Goal: Information Seeking & Learning: Understand process/instructions

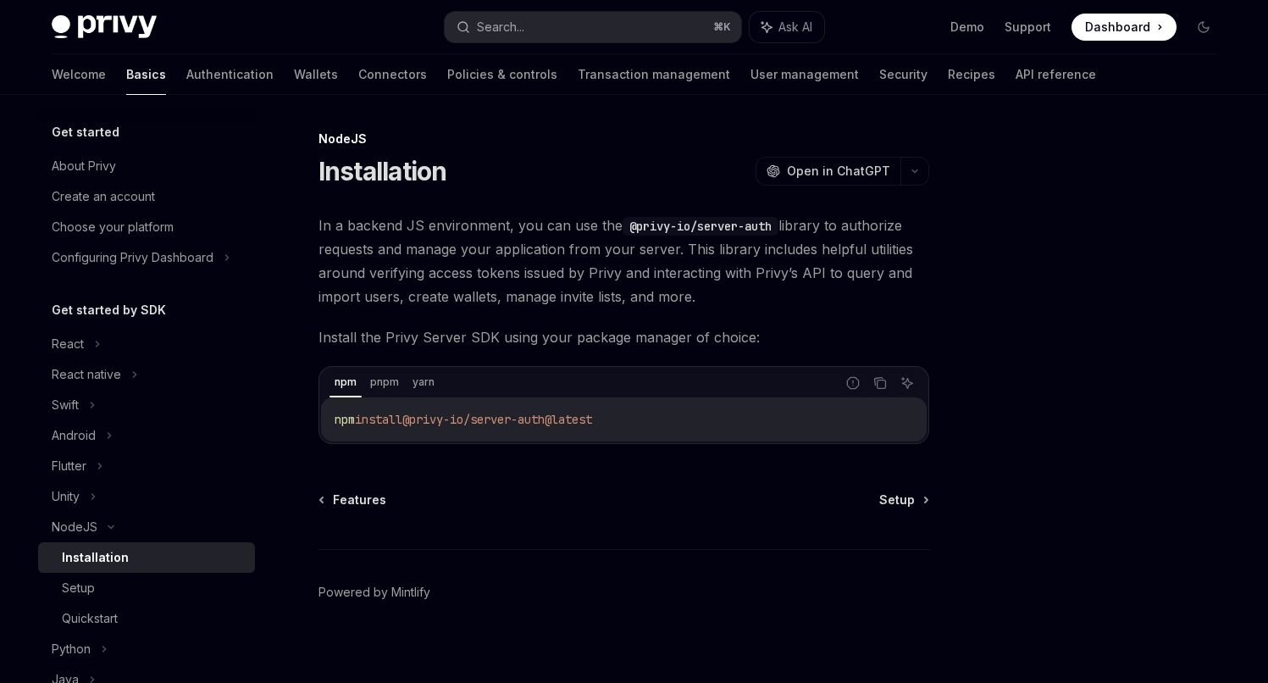
scroll to position [85, 0]
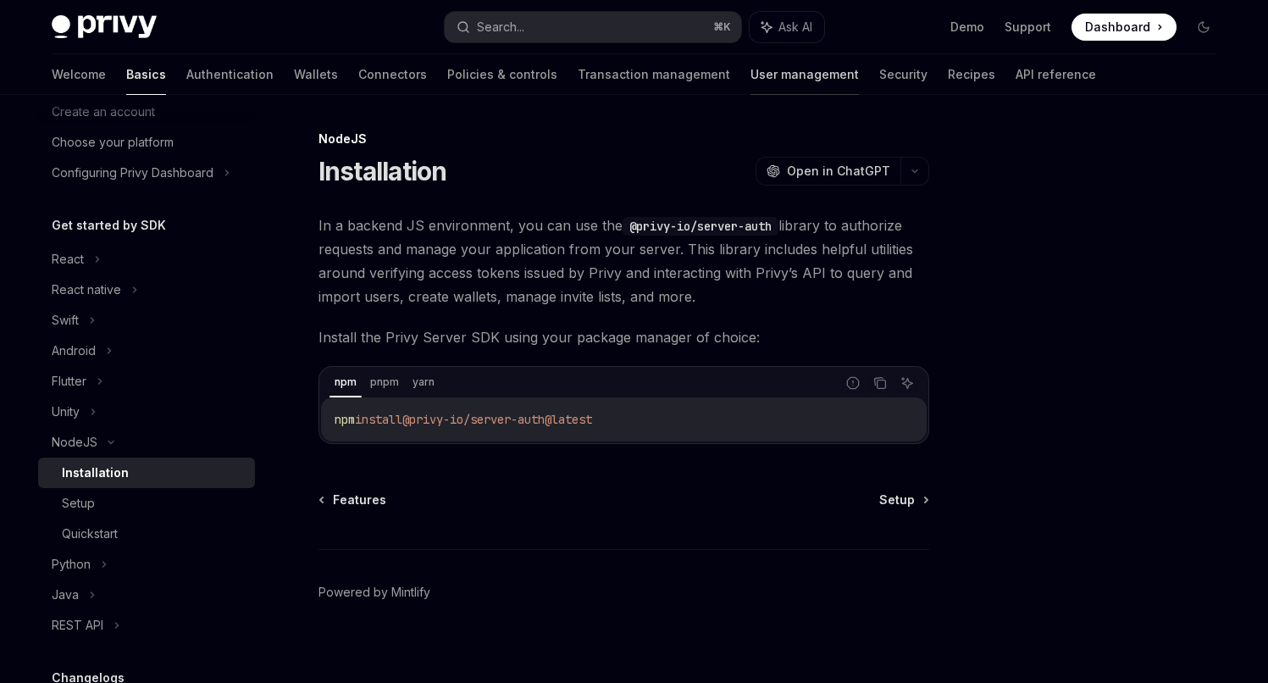
click at [751, 77] on link "User management" at bounding box center [805, 74] width 108 height 41
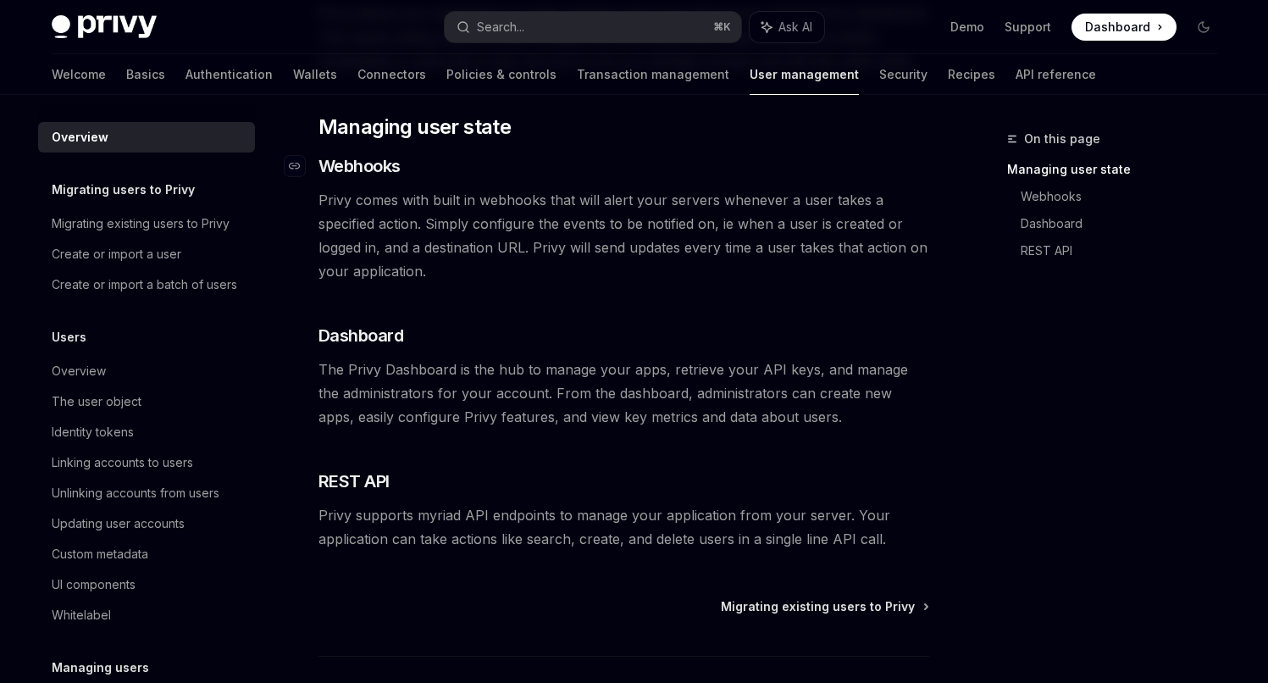
scroll to position [246, 0]
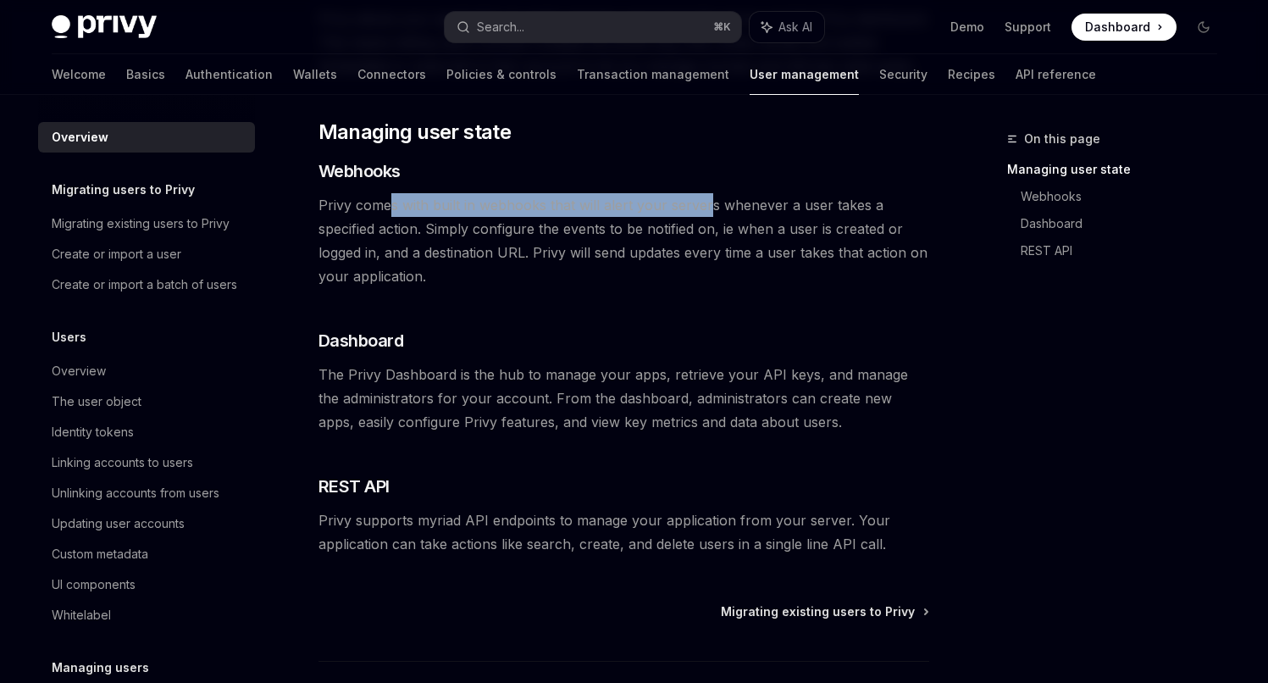
drag, startPoint x: 392, startPoint y: 204, endPoint x: 709, endPoint y: 202, distance: 316.9
click at [708, 202] on span "Privy comes with built in webhooks that will alert your servers whenever a user…" at bounding box center [624, 240] width 611 height 95
click at [709, 202] on span "Privy comes with built in webhooks that will alert your servers whenever a user…" at bounding box center [624, 240] width 611 height 95
drag, startPoint x: 430, startPoint y: 205, endPoint x: 641, endPoint y: 205, distance: 210.1
click at [640, 205] on span "Privy comes with built in webhooks that will alert your servers whenever a user…" at bounding box center [624, 240] width 611 height 95
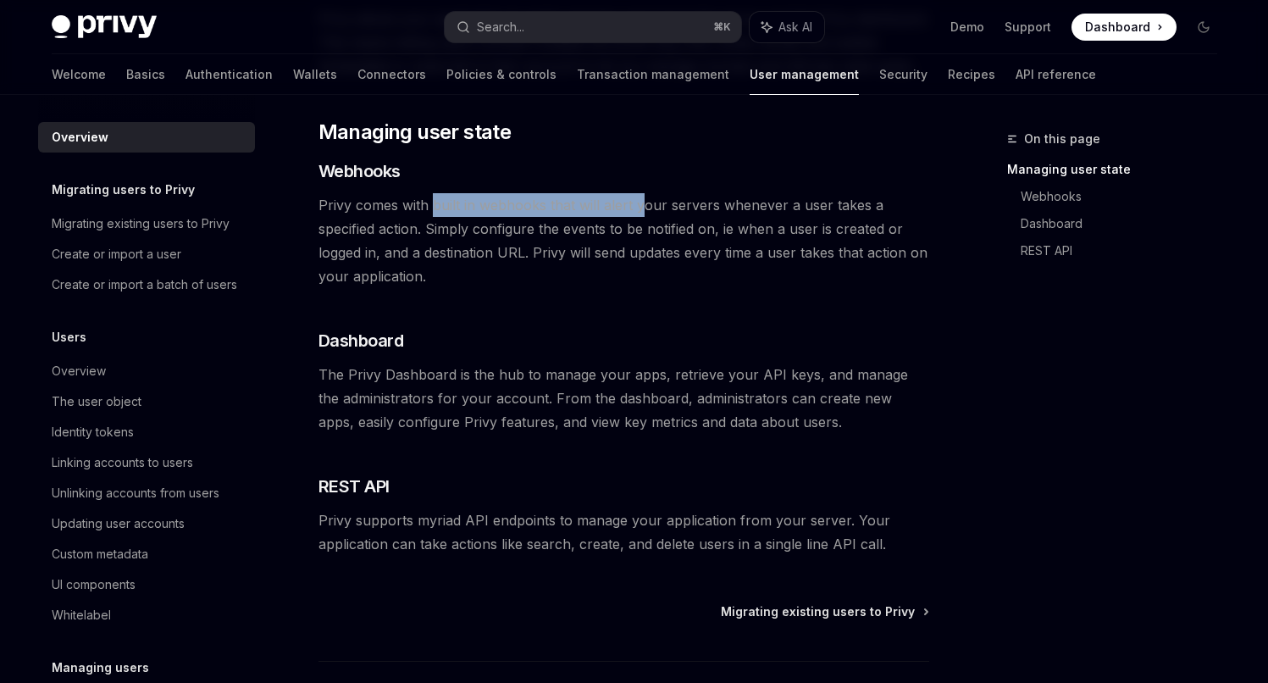
click at [641, 205] on span "Privy comes with built in webhooks that will alert your servers whenever a user…" at bounding box center [624, 240] width 611 height 95
drag, startPoint x: 546, startPoint y: 208, endPoint x: 703, endPoint y: 208, distance: 156.7
click at [703, 208] on span "Privy comes with built in webhooks that will alert your servers whenever a user…" at bounding box center [624, 240] width 611 height 95
click at [705, 208] on span "Privy comes with built in webhooks that will alert your servers whenever a user…" at bounding box center [624, 240] width 611 height 95
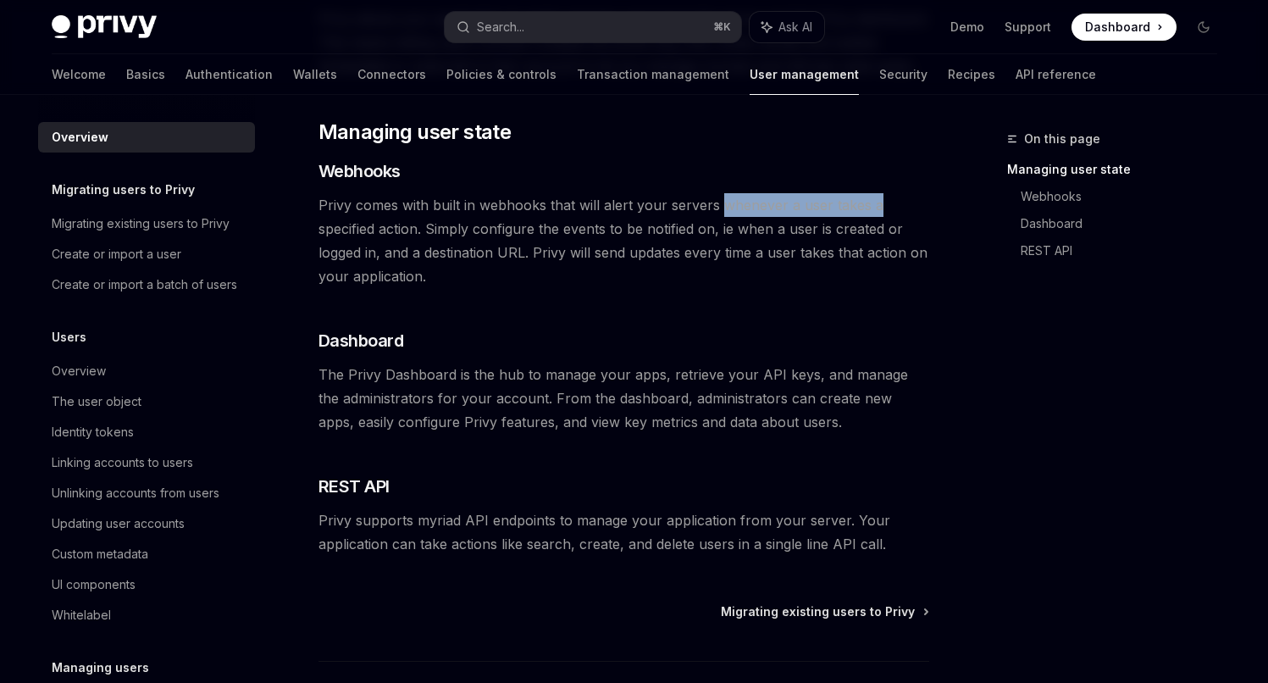
drag, startPoint x: 778, startPoint y: 211, endPoint x: 889, endPoint y: 214, distance: 111.0
click at [889, 214] on span "Privy comes with built in webhooks that will alert your servers whenever a user…" at bounding box center [624, 240] width 611 height 95
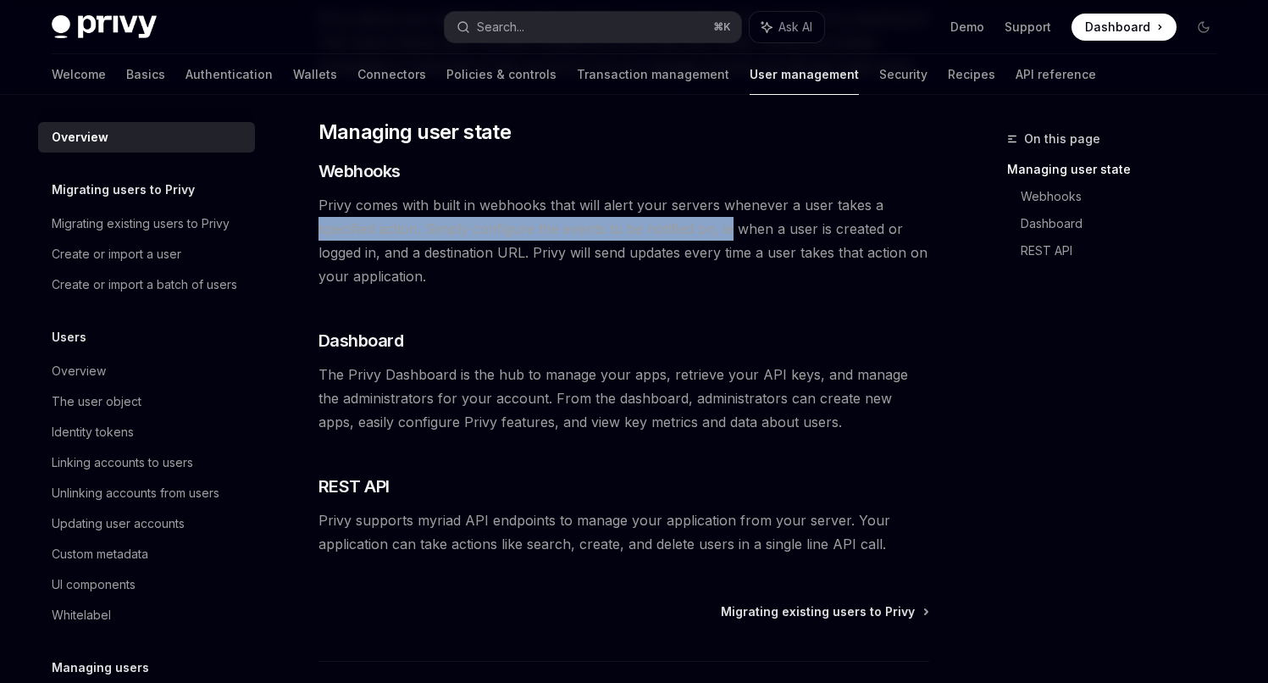
drag, startPoint x: 314, startPoint y: 230, endPoint x: 778, endPoint y: 236, distance: 463.5
click at [732, 234] on div "Overview OpenAI Open in ChatGPT OpenAI Open in ChatGPT Understanding your user …" at bounding box center [464, 345] width 935 height 924
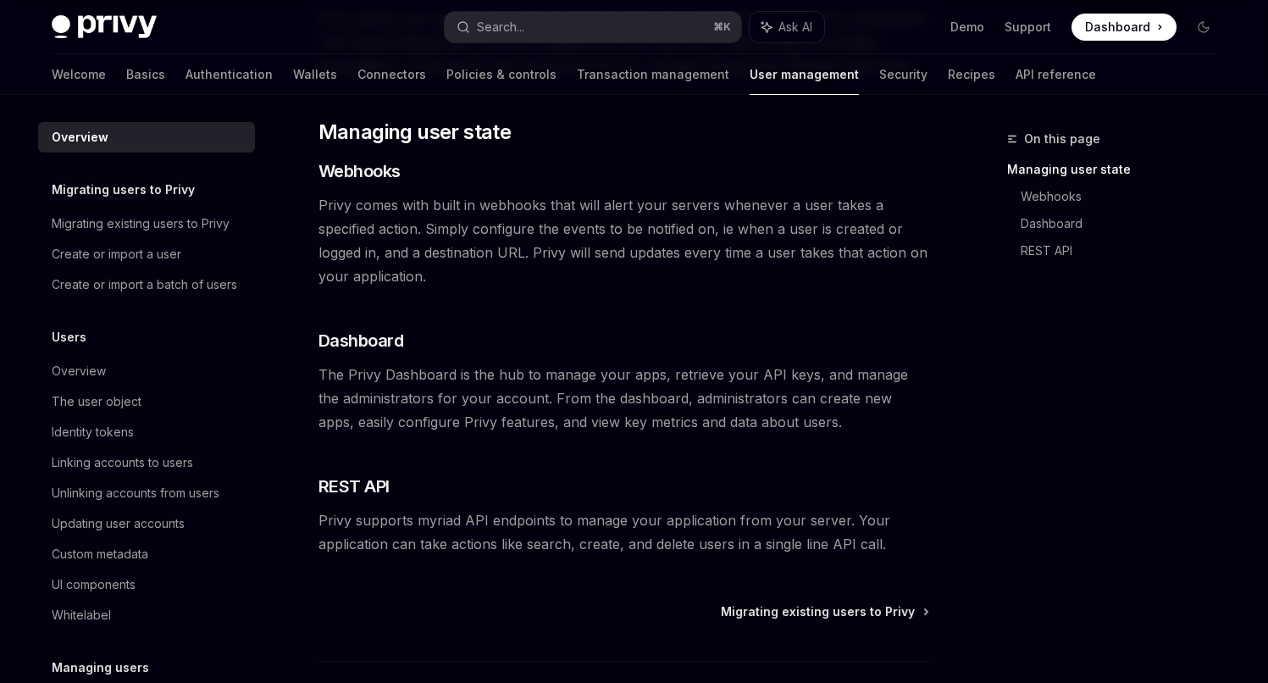
click at [809, 236] on span "Privy comes with built in webhooks that will alert your servers whenever a user…" at bounding box center [624, 240] width 611 height 95
drag, startPoint x: 617, startPoint y: 238, endPoint x: 530, endPoint y: 238, distance: 87.3
click at [530, 238] on span "Privy comes with built in webhooks that will alert your servers whenever a user…" at bounding box center [624, 240] width 611 height 95
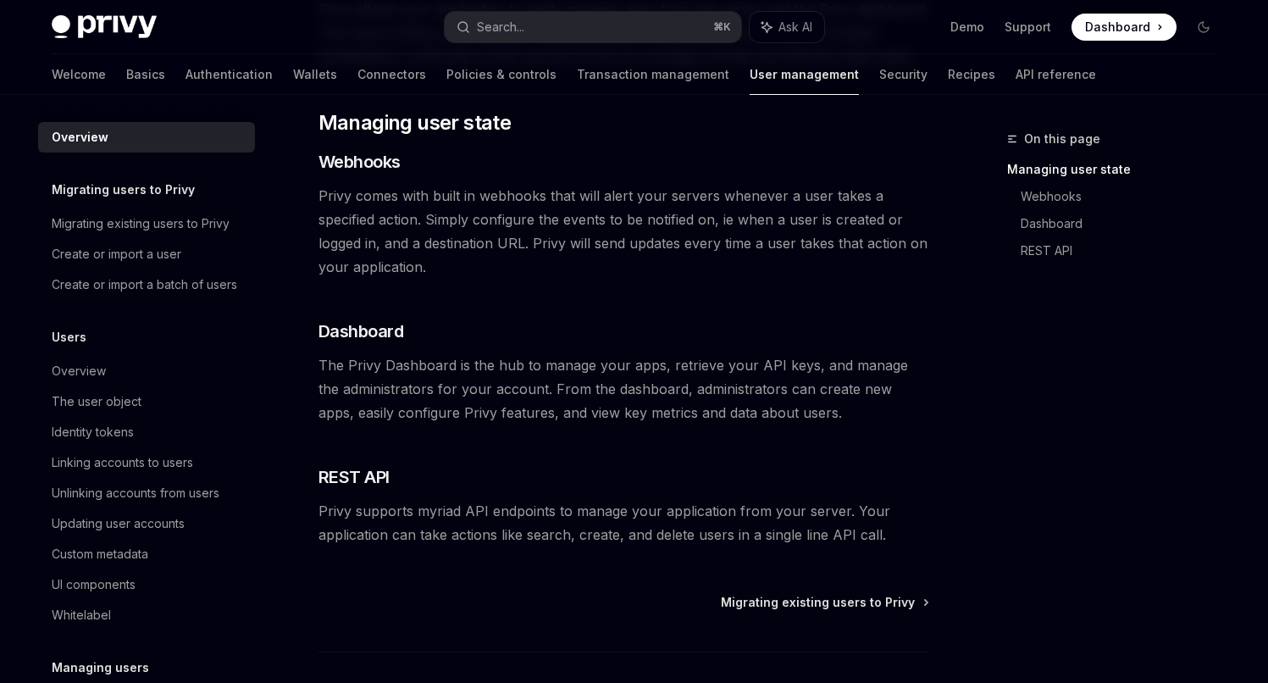
scroll to position [260, 0]
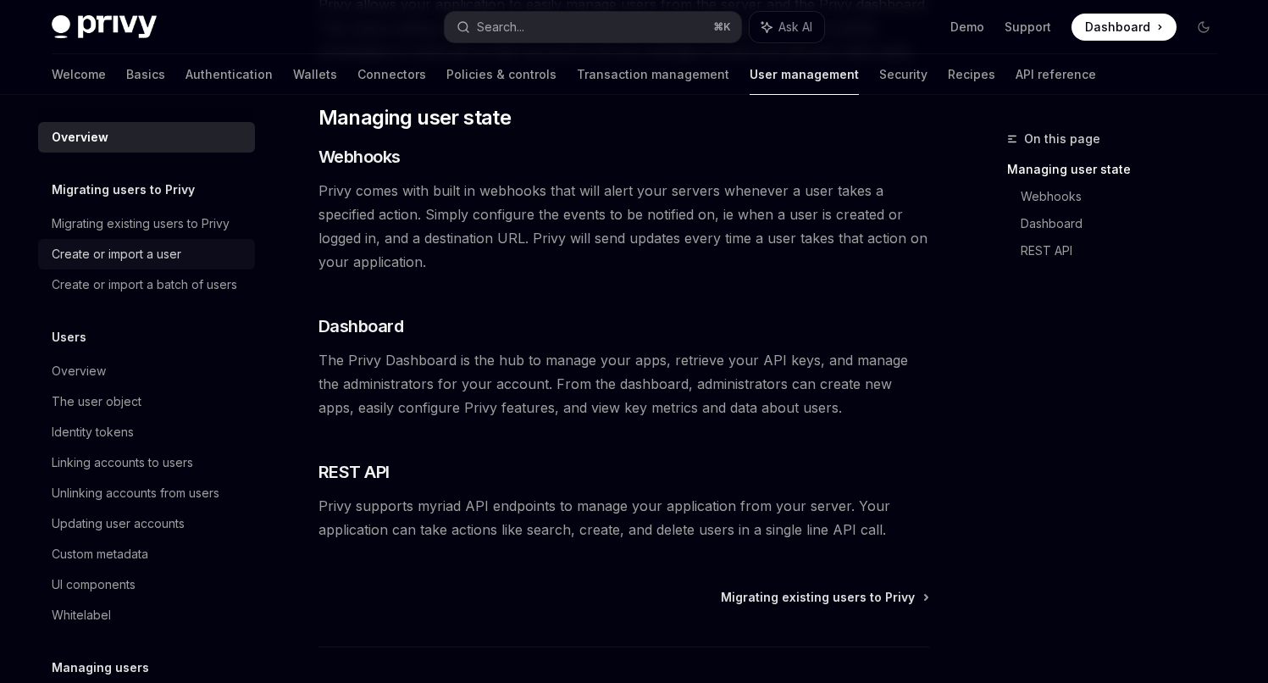
click at [147, 257] on div "Create or import a user" at bounding box center [117, 254] width 130 height 20
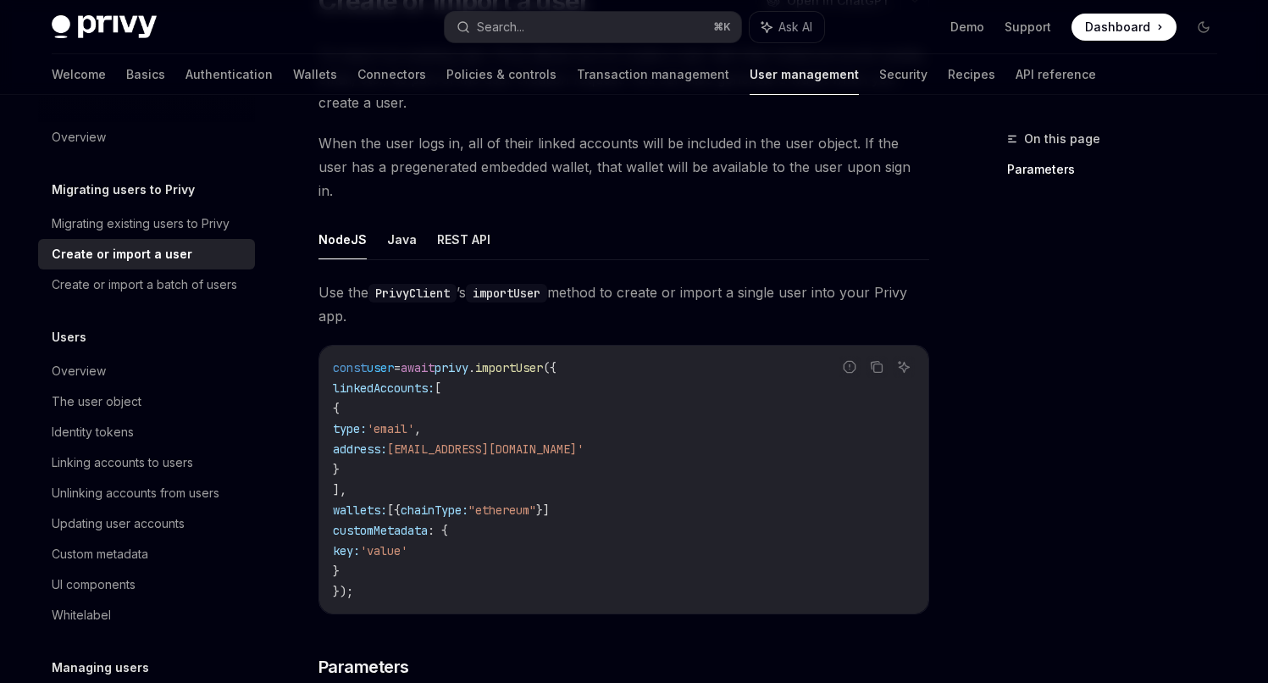
scroll to position [174, 0]
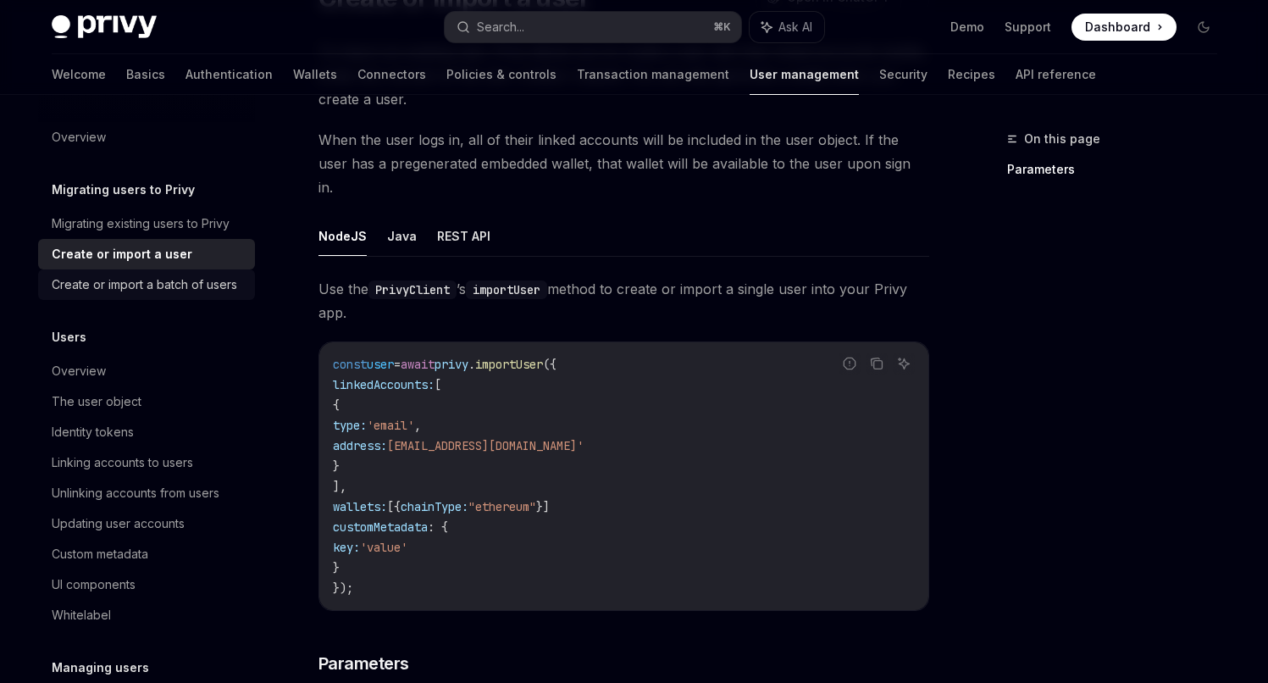
click at [128, 280] on div "Create or import a batch of users" at bounding box center [145, 285] width 186 height 20
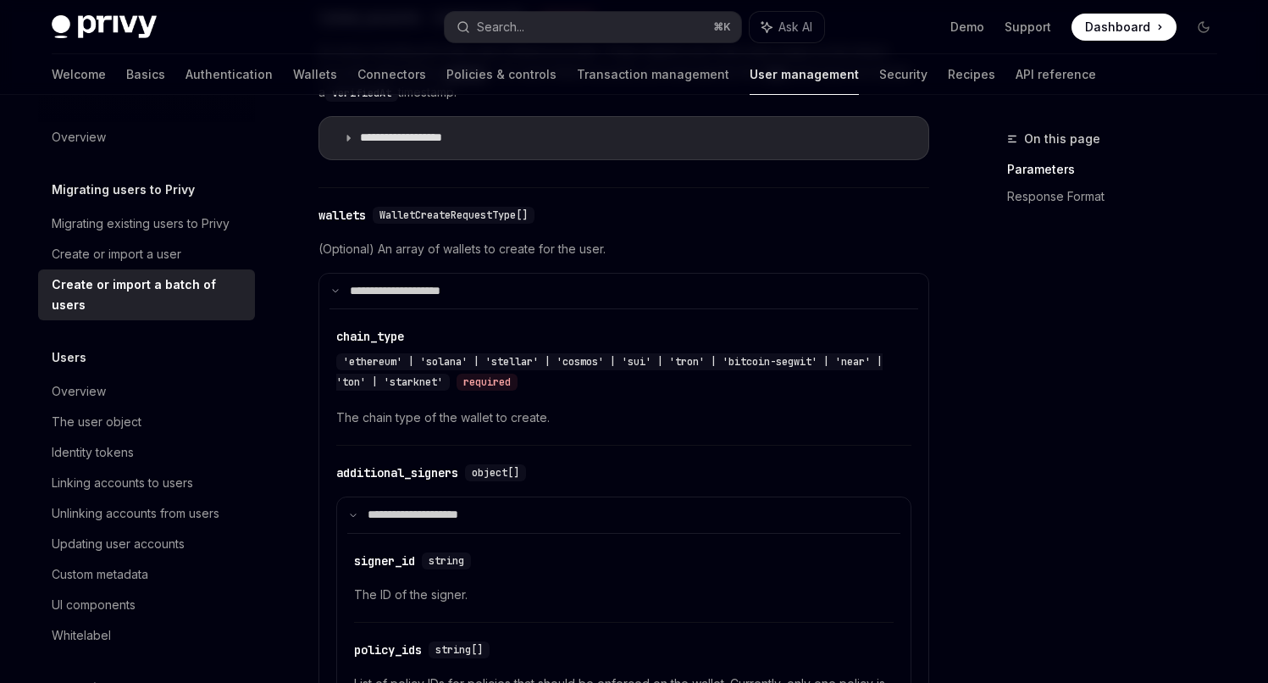
scroll to position [1411, 0]
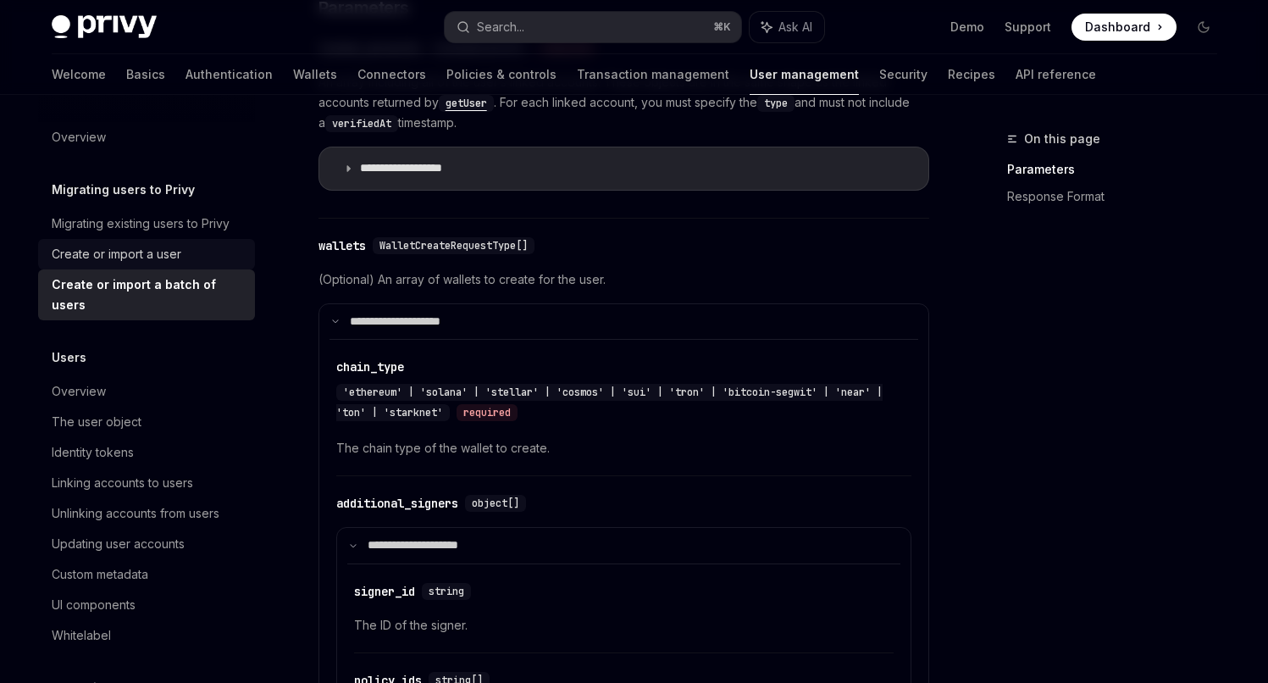
click at [137, 265] on link "Create or import a user" at bounding box center [146, 254] width 217 height 31
type textarea "*"
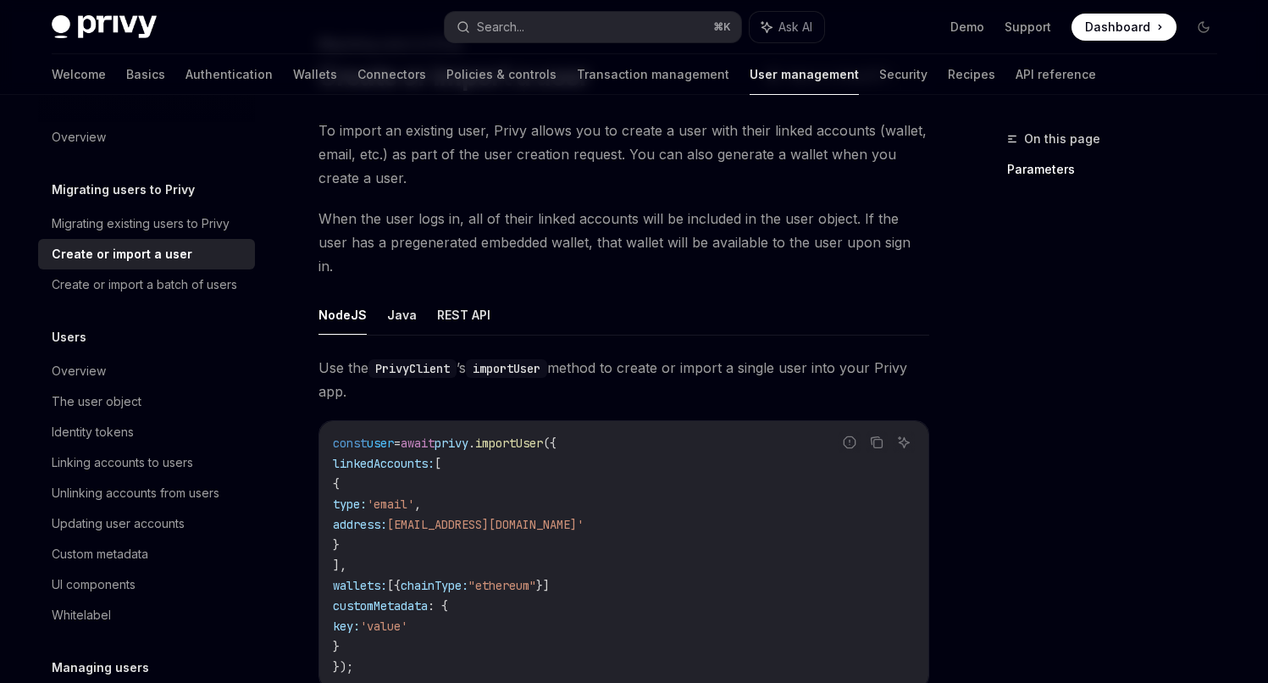
scroll to position [97, 0]
drag, startPoint x: 394, startPoint y: 221, endPoint x: 551, endPoint y: 222, distance: 156.7
click at [550, 222] on span "When the user logs in, all of their linked accounts will be included in the use…" at bounding box center [624, 239] width 611 height 71
click at [551, 222] on span "When the user logs in, all of their linked accounts will be included in the use…" at bounding box center [624, 239] width 611 height 71
drag, startPoint x: 336, startPoint y: 218, endPoint x: 487, endPoint y: 218, distance: 151.7
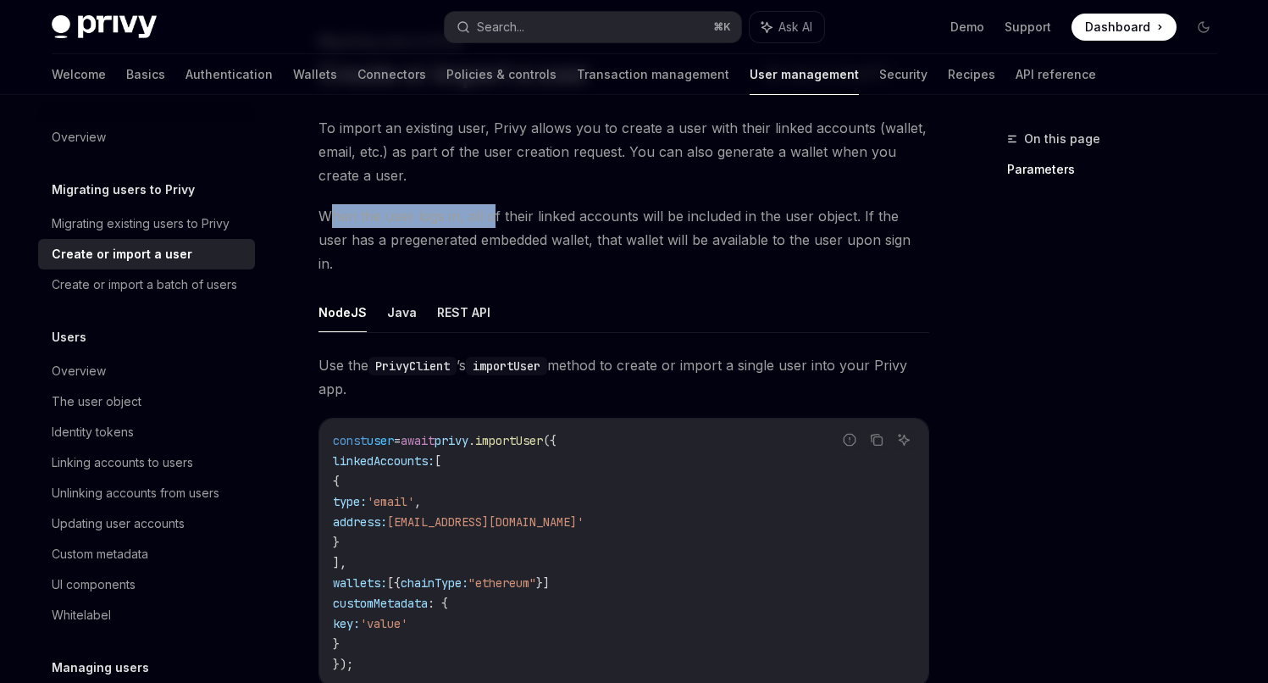
click at [487, 218] on span "When the user logs in, all of their linked accounts will be included in the use…" at bounding box center [624, 239] width 611 height 71
drag, startPoint x: 292, startPoint y: 216, endPoint x: 468, endPoint y: 215, distance: 175.4
click at [469, 215] on span "When the user logs in, all of their linked accounts will be included in the use…" at bounding box center [624, 239] width 611 height 71
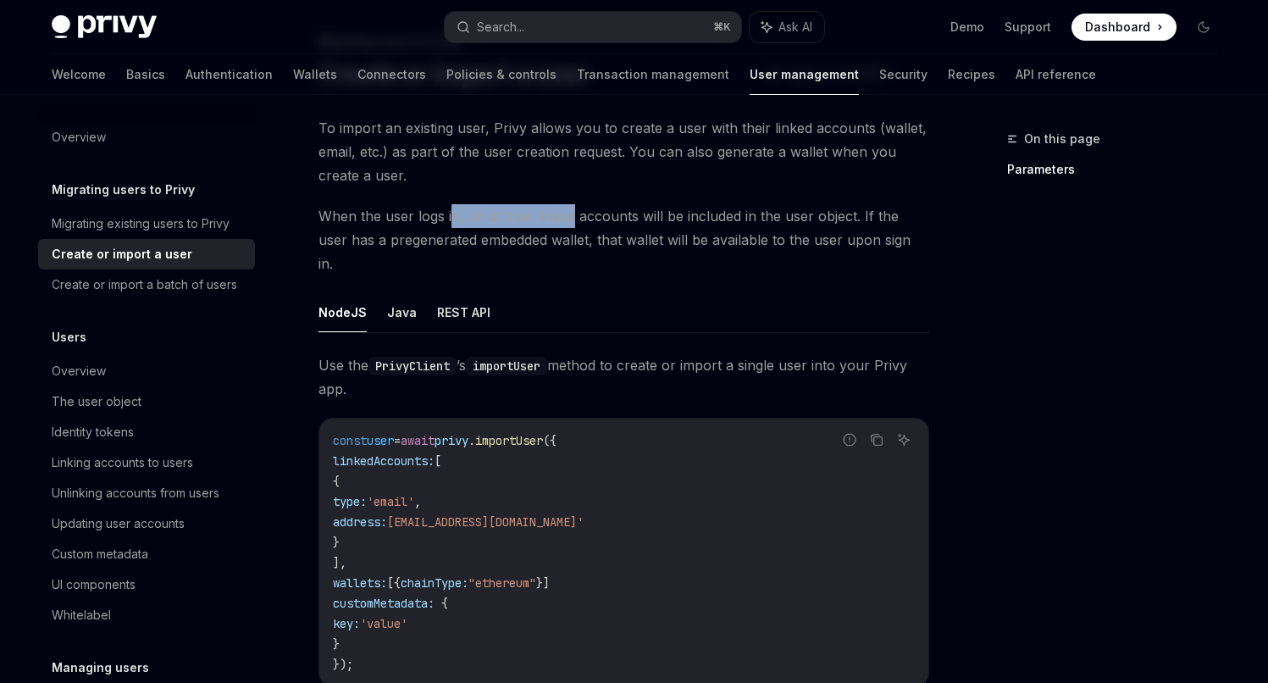
drag, startPoint x: 448, startPoint y: 217, endPoint x: 574, endPoint y: 217, distance: 125.4
click at [571, 217] on span "When the user logs in, all of their linked accounts will be included in the use…" at bounding box center [624, 239] width 611 height 71
click at [575, 217] on span "When the user logs in, all of their linked accounts will be included in the use…" at bounding box center [624, 239] width 611 height 71
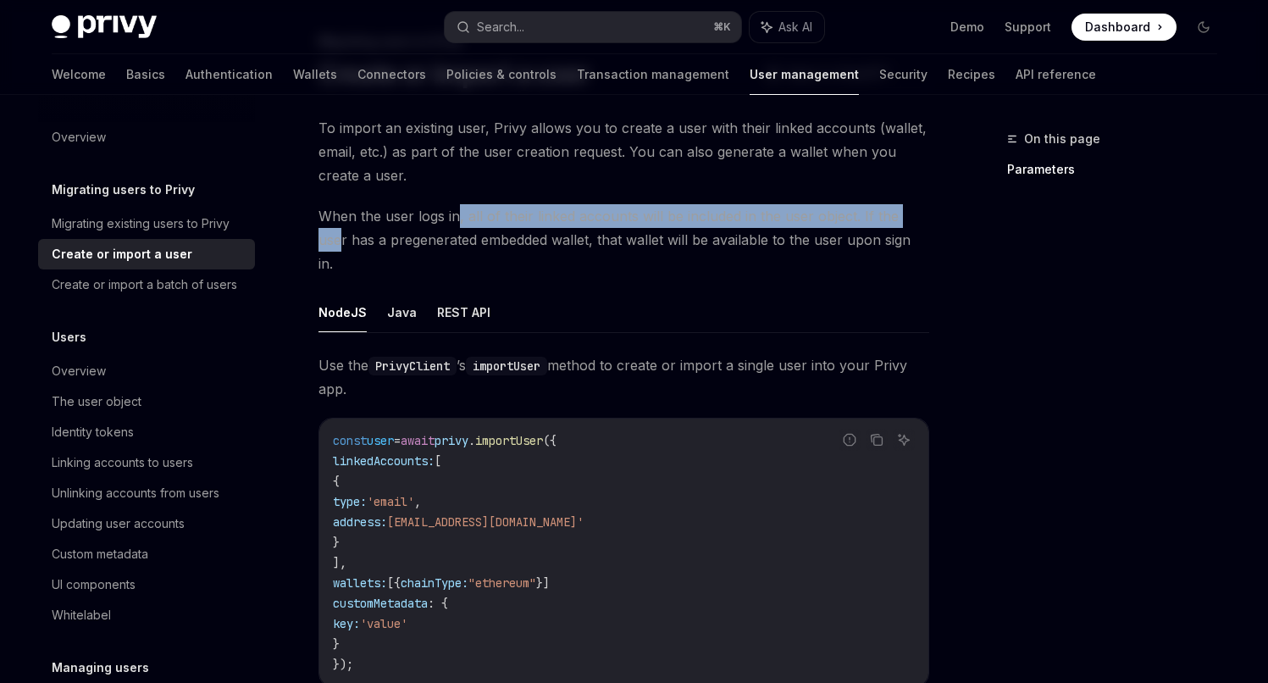
drag, startPoint x: 459, startPoint y: 217, endPoint x: 915, endPoint y: 216, distance: 455.8
click at [915, 216] on span "When the user logs in, all of their linked accounts will be included in the use…" at bounding box center [624, 239] width 611 height 71
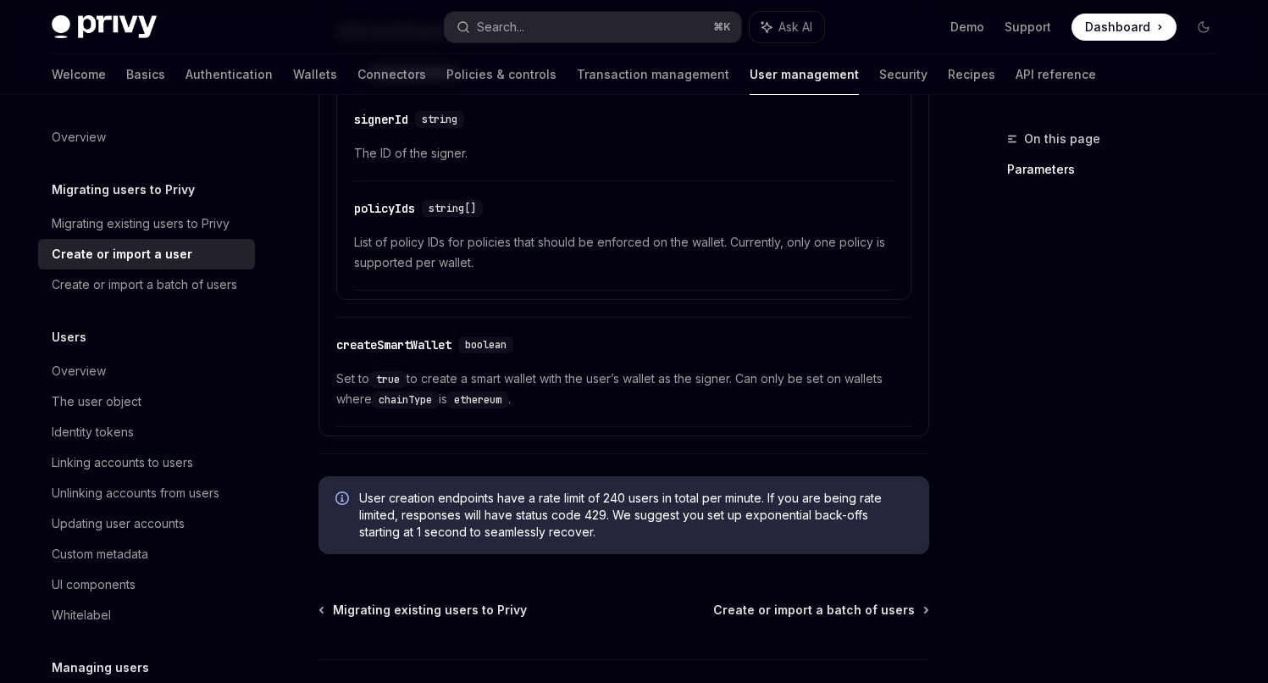
scroll to position [1434, 0]
